Goal: Check status: Check status

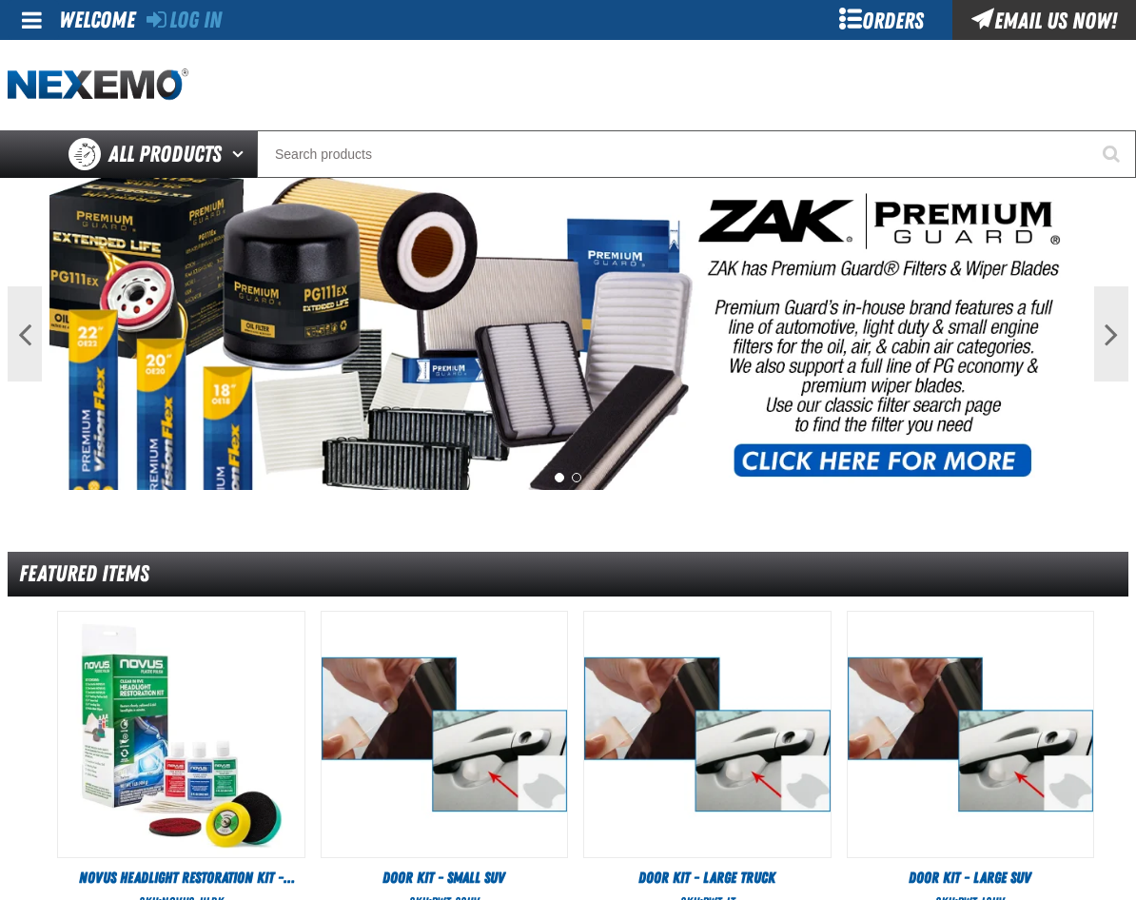
click at [858, 27] on div "Orders" at bounding box center [880, 20] width 143 height 40
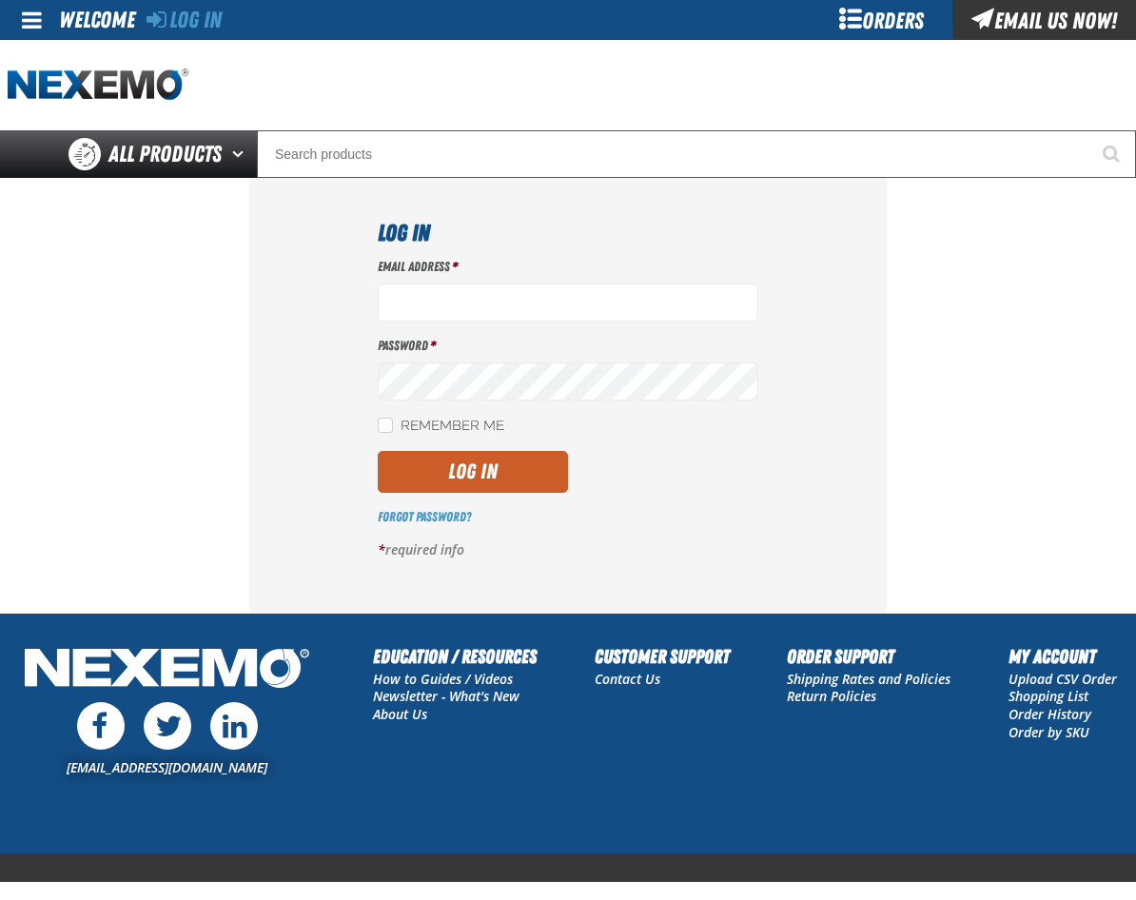
type input "[EMAIL_ADDRESS][DOMAIN_NAME]"
click at [445, 493] on div "Email Address * [EMAIL_ADDRESS][DOMAIN_NAME] Password * Remember Me Log In *" at bounding box center [568, 416] width 380 height 316
click at [447, 478] on button "Log In" at bounding box center [473, 472] width 190 height 42
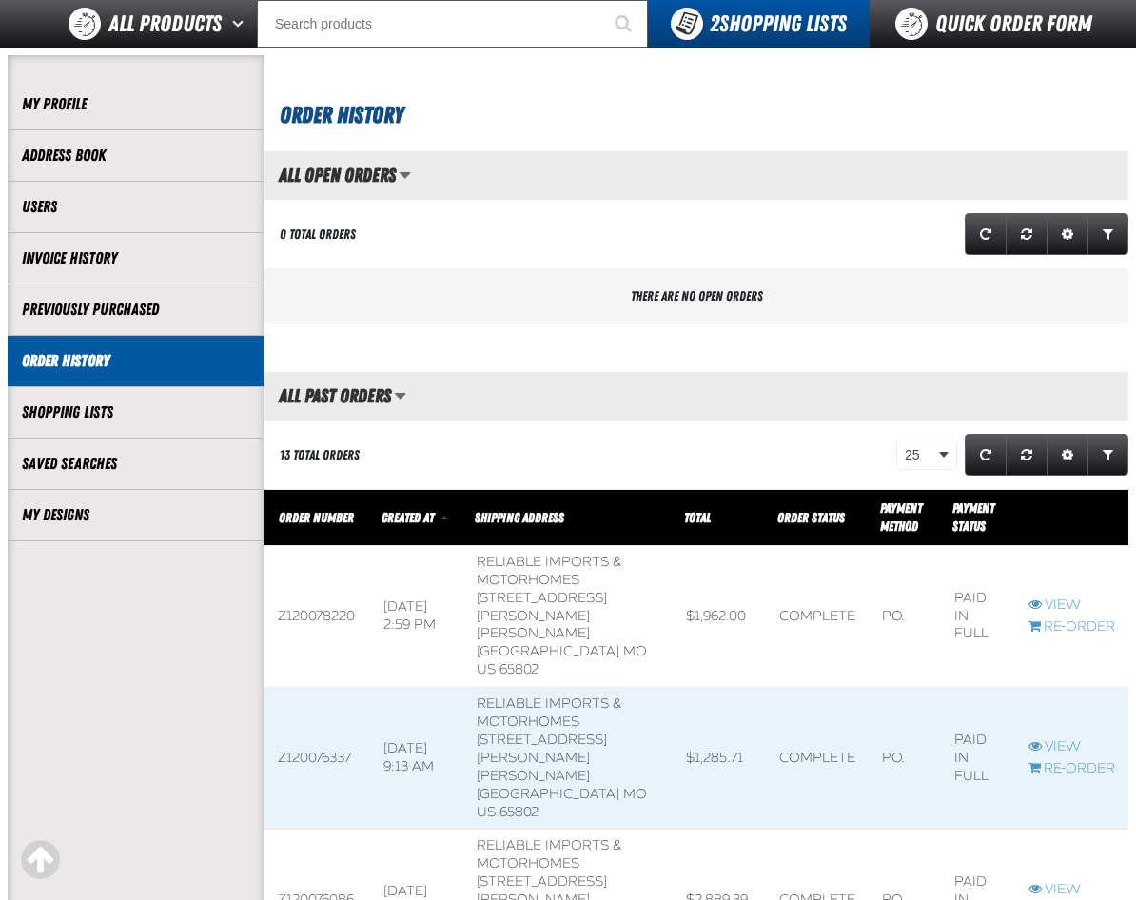
scroll to position [476, 0]
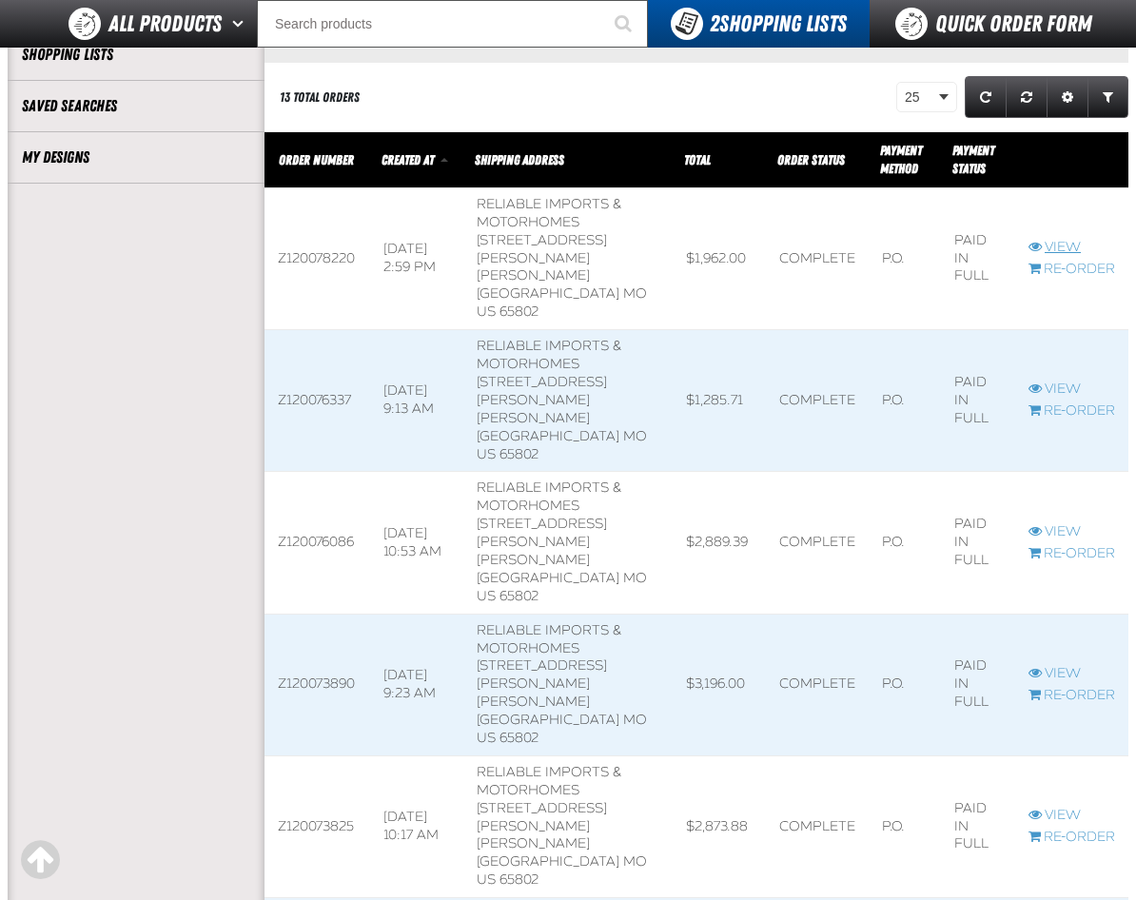
click at [1054, 239] on link "View" at bounding box center [1071, 248] width 87 height 18
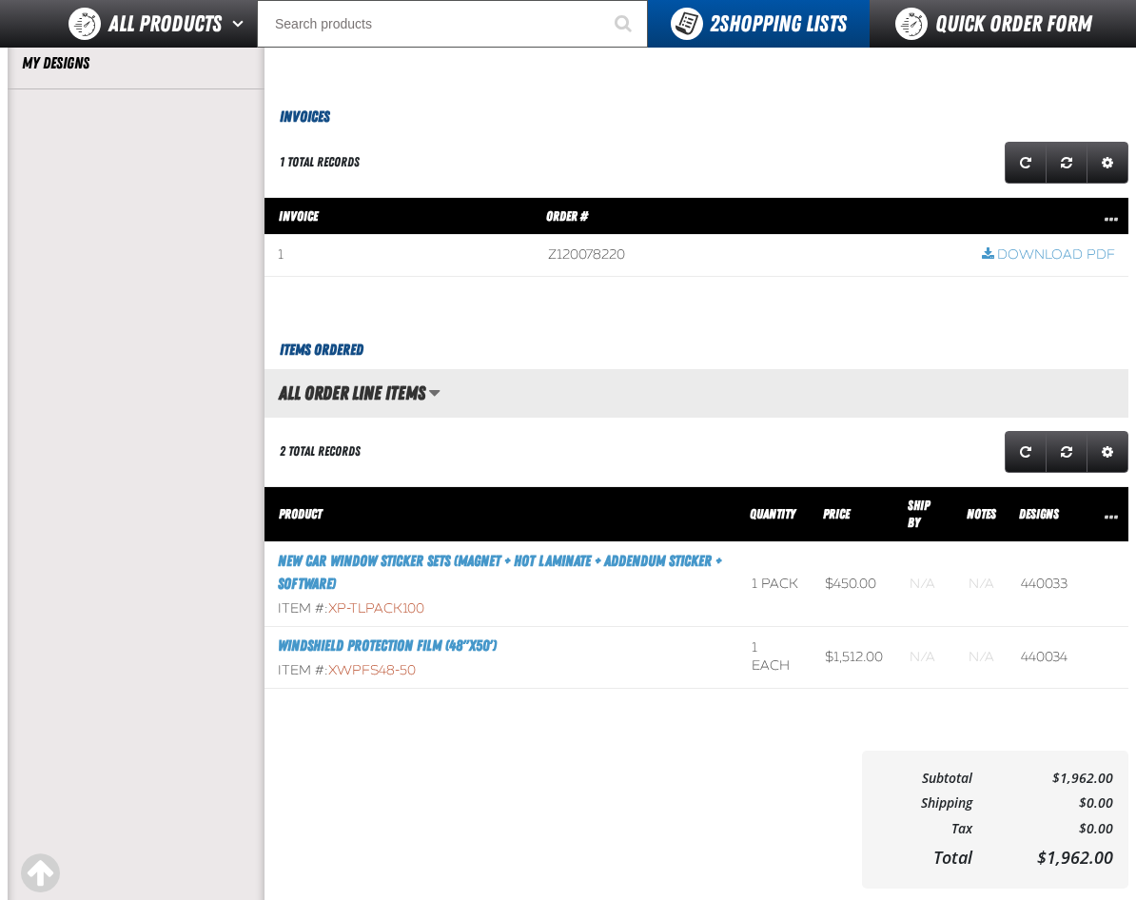
scroll to position [571, 0]
